Goal: Task Accomplishment & Management: Manage account settings

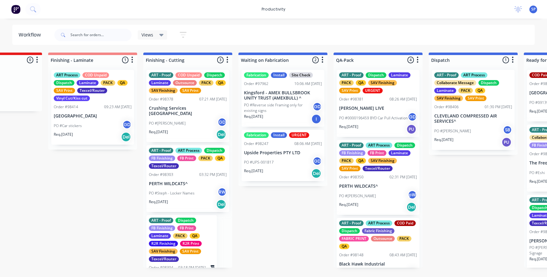
scroll to position [31, 0]
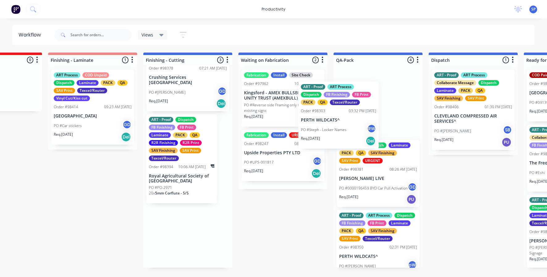
drag, startPoint x: 175, startPoint y: 161, endPoint x: 328, endPoint y: 126, distance: 157.7
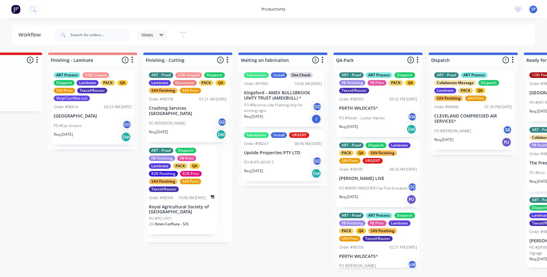
scroll to position [0, 0]
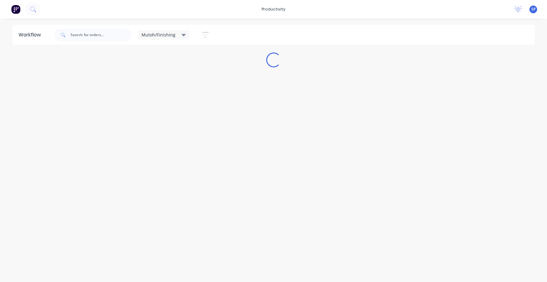
click at [182, 34] on icon at bounding box center [184, 34] width 4 height 7
click at [153, 81] on button "None" at bounding box center [175, 80] width 66 height 7
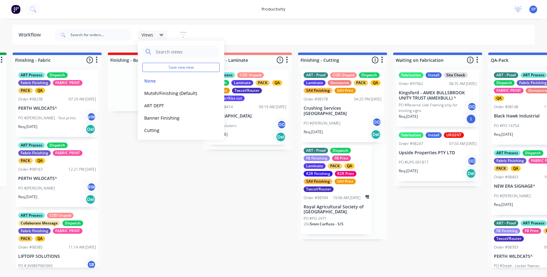
scroll to position [0, 1117]
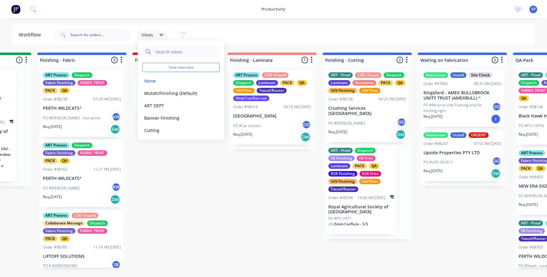
click at [204, 205] on div "Submitted 15 Sort By Created date Required date Order number Customer name Most…" at bounding box center [64, 159] width 2373 height 215
